Goal: Navigation & Orientation: Find specific page/section

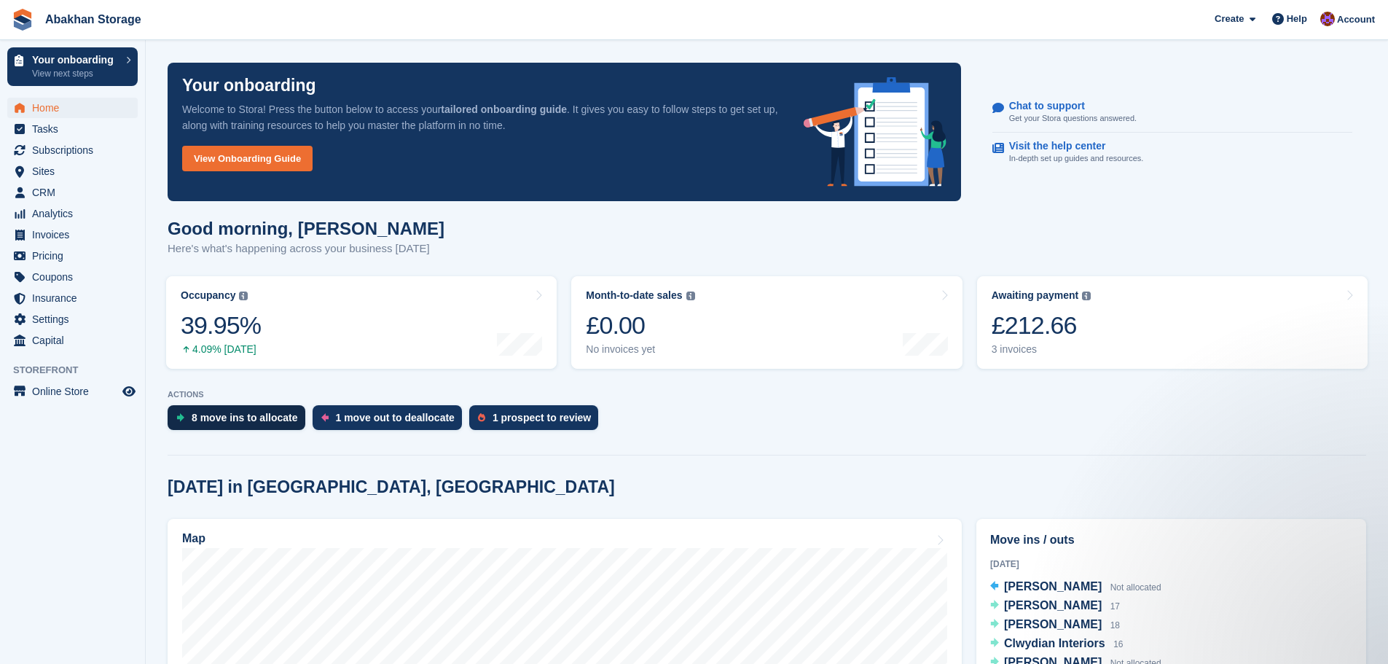
click at [265, 423] on div "8 move ins to allocate" at bounding box center [245, 418] width 106 height 12
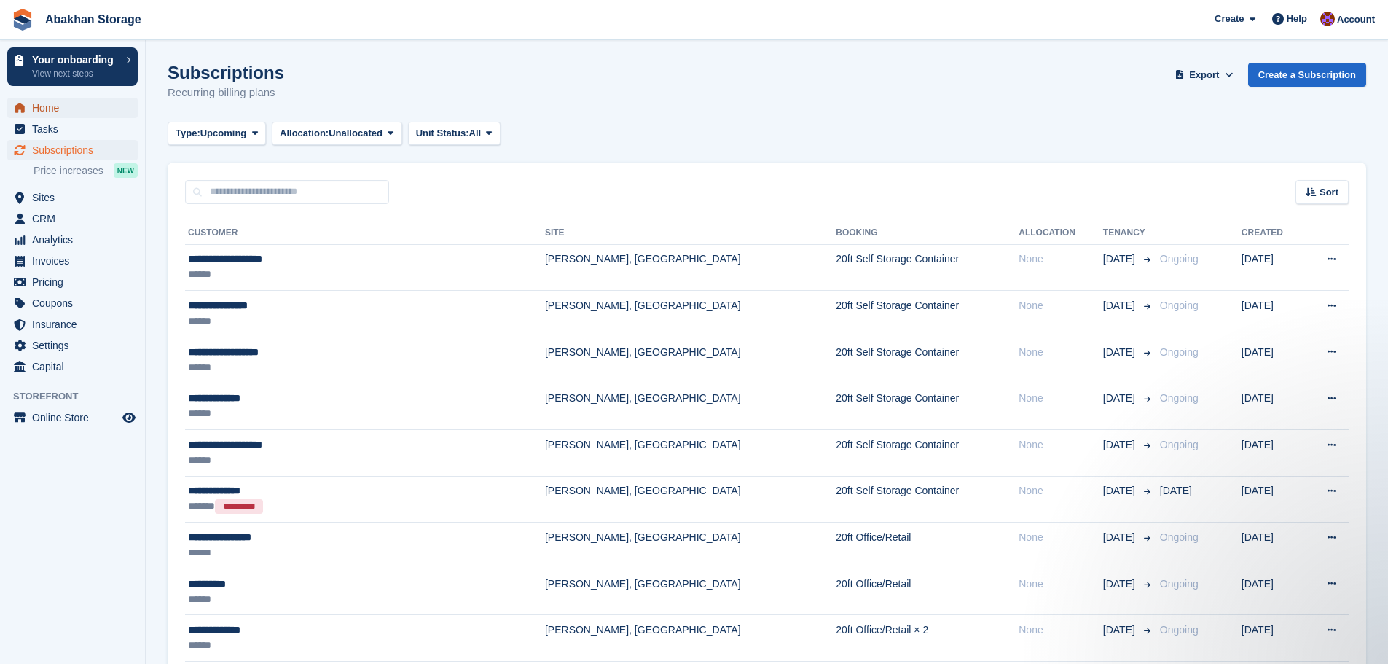
click at [52, 112] on span "Home" at bounding box center [75, 108] width 87 height 20
